Goal: Task Accomplishment & Management: Manage account settings

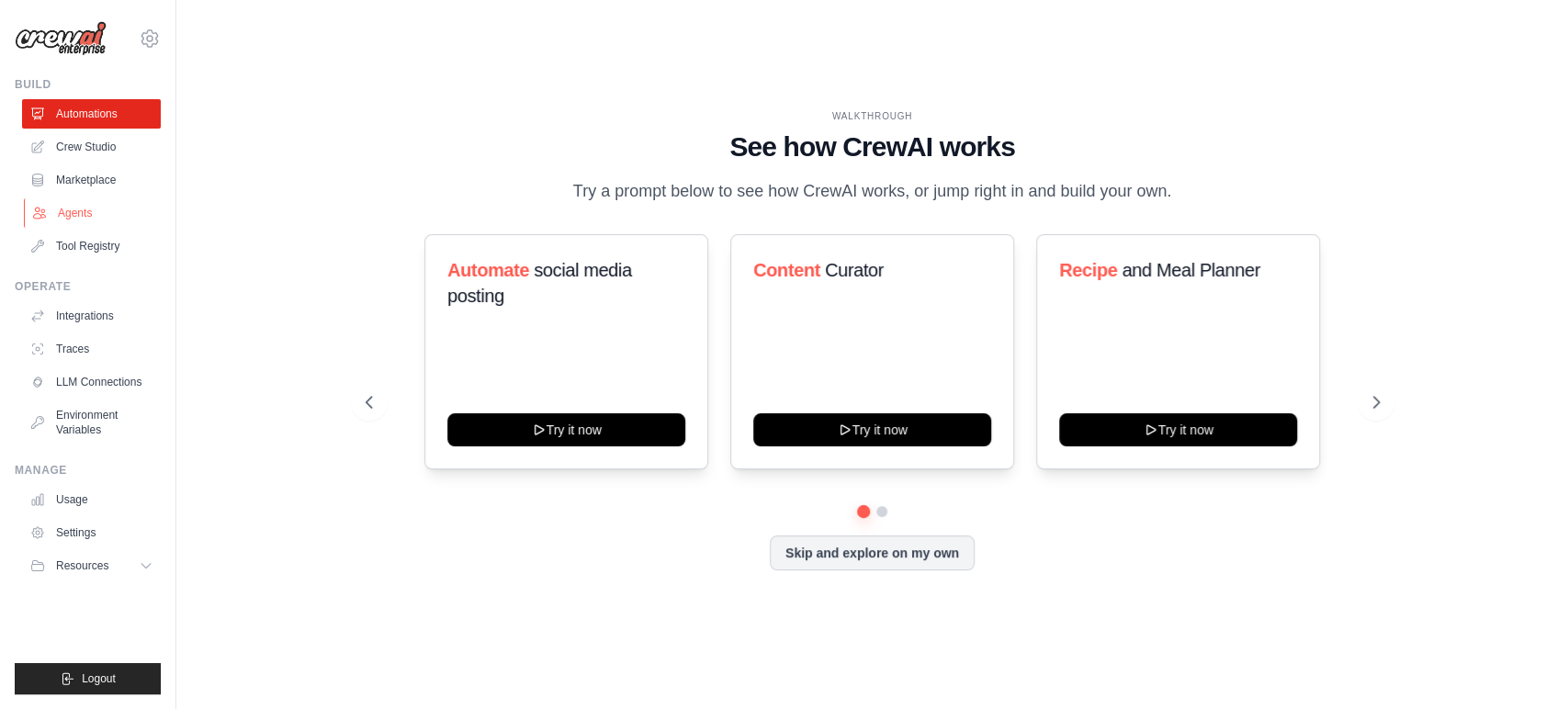
click at [91, 213] on link "Agents" at bounding box center [93, 213] width 139 height 30
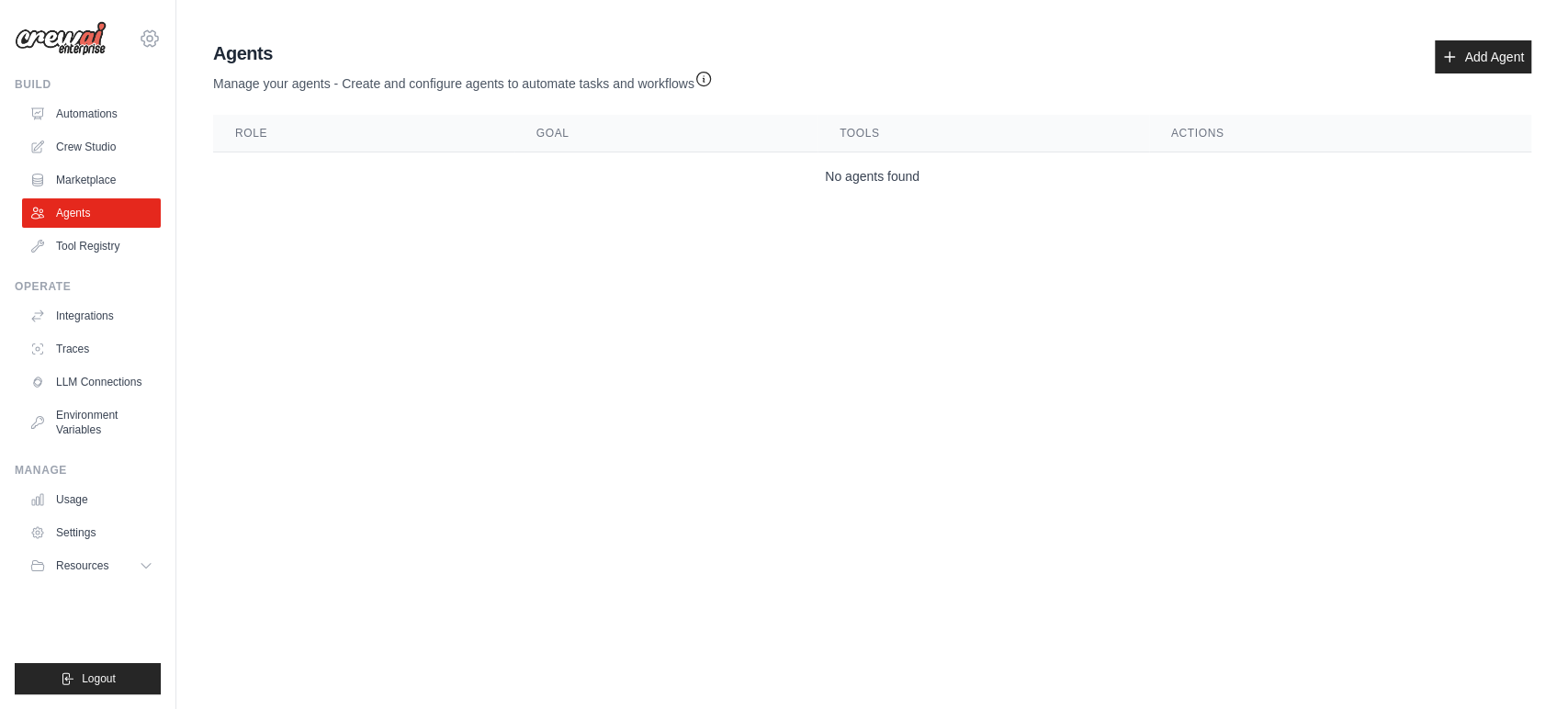
click at [156, 37] on icon at bounding box center [149, 39] width 22 height 22
click at [407, 199] on td "No agents found" at bounding box center [872, 176] width 1319 height 49
click at [100, 115] on link "Automations" at bounding box center [93, 114] width 139 height 30
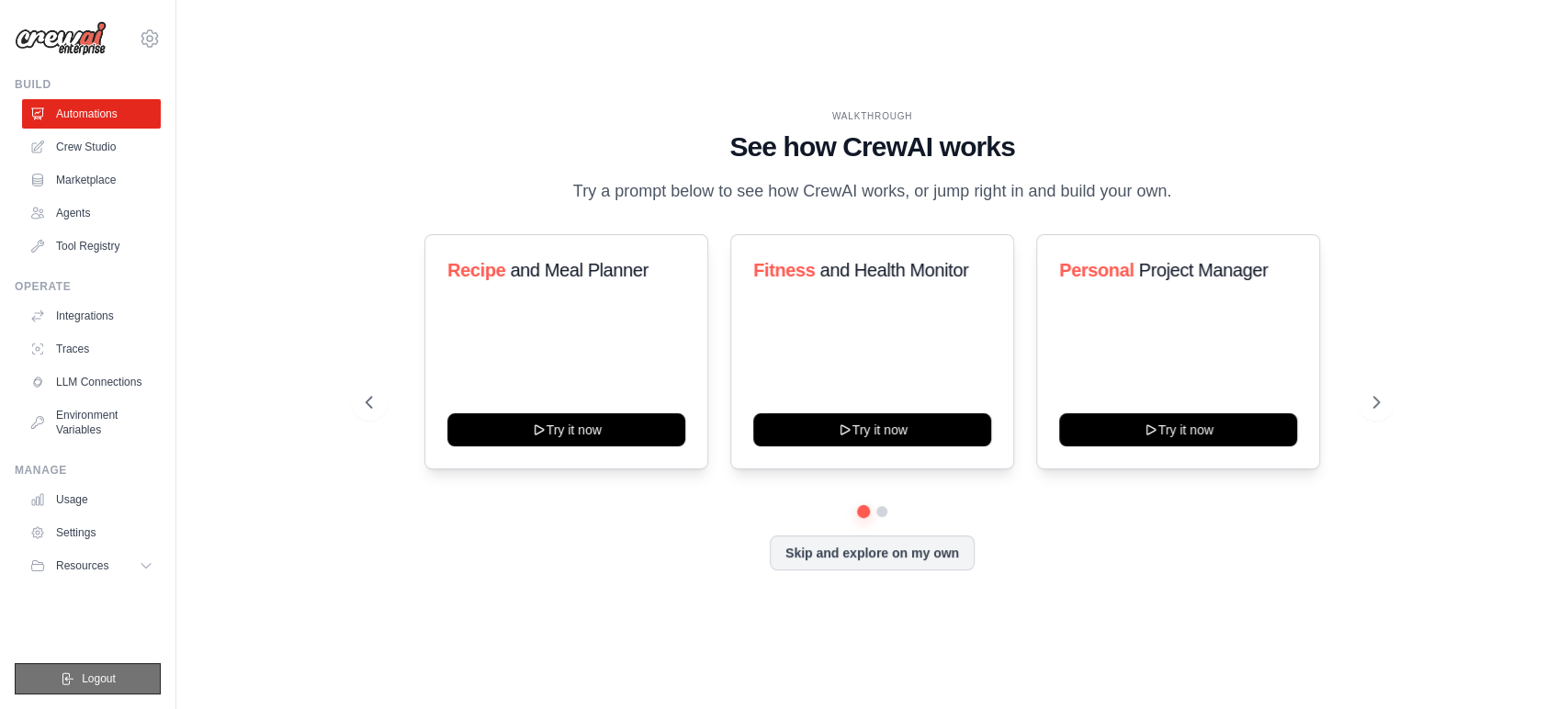
click at [96, 678] on span "Logout" at bounding box center [99, 678] width 34 height 15
click at [105, 676] on span "Logout" at bounding box center [99, 678] width 34 height 15
